Goal: Task Accomplishment & Management: Manage account settings

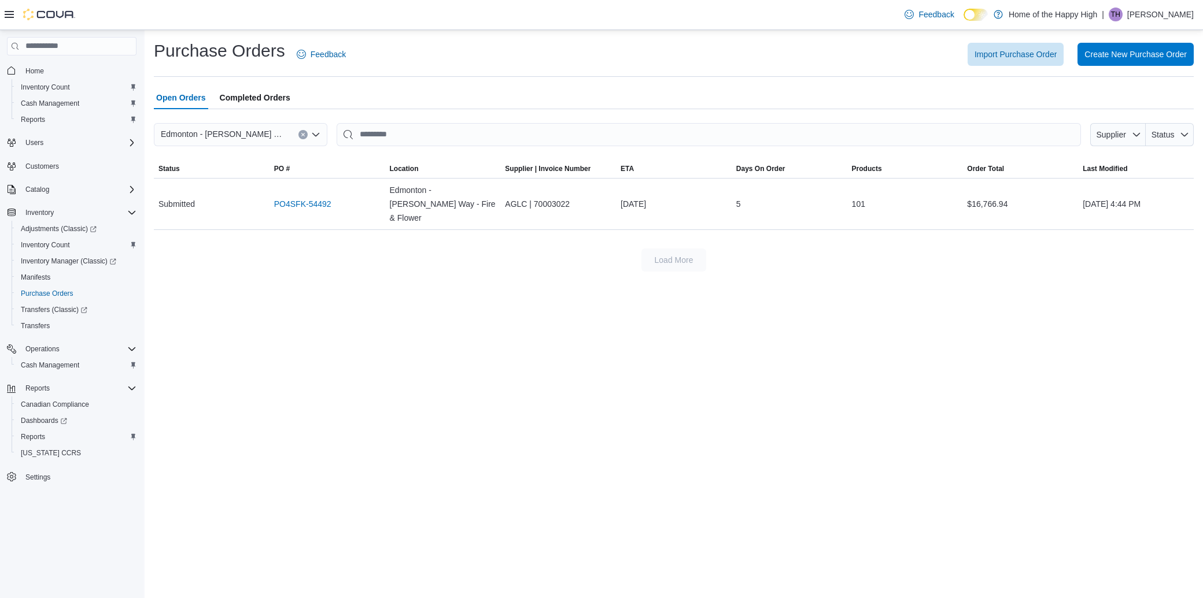
click at [415, 364] on div "Purchase Orders Feedback Import Purchase Order Create New Purchase Order Open O…" at bounding box center [674, 314] width 1058 height 568
click at [1165, 13] on p "Tommy Hajdasz" at bounding box center [1160, 15] width 66 height 14
click at [1105, 117] on span "Sign Out" at bounding box center [1118, 115] width 31 height 12
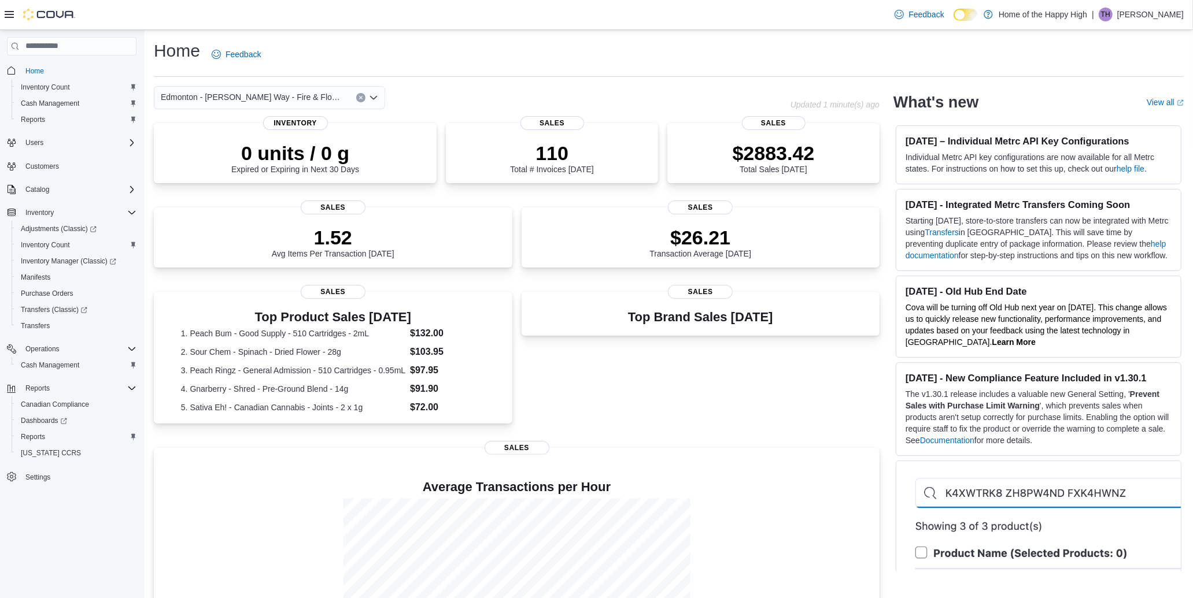
click at [1129, 12] on p "Tommy Hajdasz" at bounding box center [1150, 15] width 66 height 14
click at [1090, 110] on button "Sign Out" at bounding box center [1126, 114] width 106 height 19
